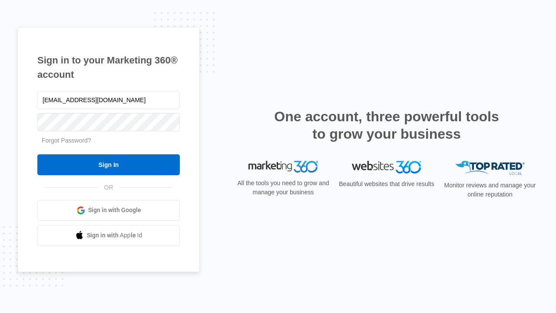
type input "[EMAIL_ADDRESS][DOMAIN_NAME]"
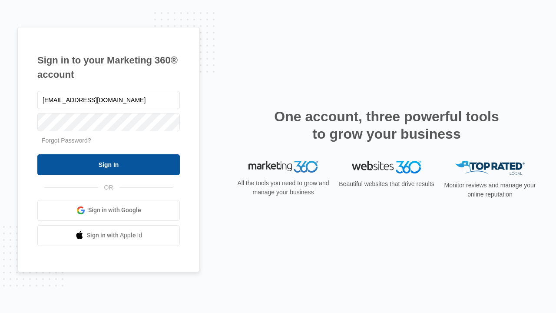
click at [109, 164] on input "Sign In" at bounding box center [108, 164] width 142 height 21
